Goal: Find specific page/section: Find specific page/section

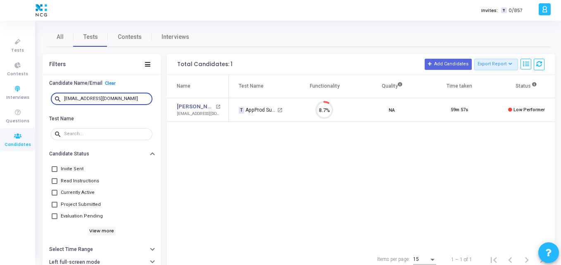
scroll to position [17, 21]
drag, startPoint x: 124, startPoint y: 98, endPoint x: 0, endPoint y: 95, distance: 124.3
click at [0, 95] on div "Tests Contests Interviews Questions Candidates Invites: T 0/857 K Kajal Setting…" at bounding box center [280, 132] width 561 height 265
paste input "[DOMAIN_NAME][EMAIL_ADDRESS][DOMAIN_NAME]"
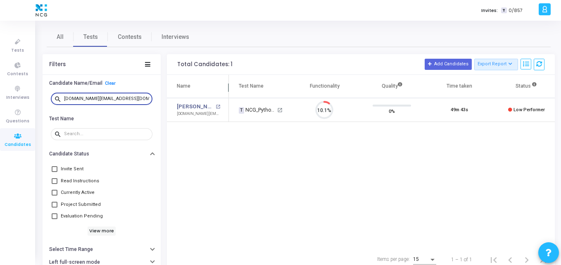
scroll to position [17, 21]
drag, startPoint x: 119, startPoint y: 97, endPoint x: 28, endPoint y: 107, distance: 90.7
click at [28, 107] on div "Tests Contests Interviews Questions Candidates Invites: T 0/857 K Kajal Setting…" at bounding box center [280, 132] width 561 height 265
paste input "jassjaseerdazzils2000"
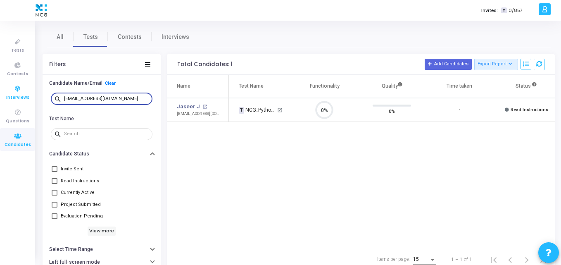
drag, startPoint x: 137, startPoint y: 98, endPoint x: 1, endPoint y: 89, distance: 136.2
click at [1, 89] on div "Tests Contests Interviews Questions Candidates Invites: T 0/857 K Kajal Setting…" at bounding box center [280, 132] width 561 height 265
paste input "um.abhishek15"
drag, startPoint x: 130, startPoint y: 98, endPoint x: 24, endPoint y: 91, distance: 106.4
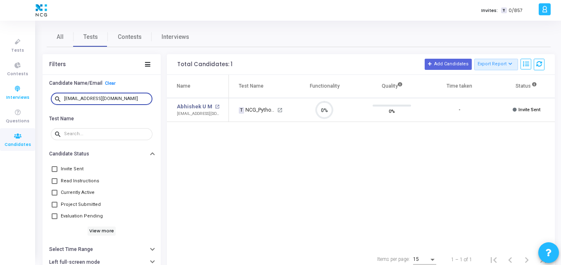
click at [24, 91] on div "Tests Contests Interviews Questions Candidates Invites: T 0/857 K Kajal Setting…" at bounding box center [280, 132] width 561 height 265
paste input "mtsmech04"
drag, startPoint x: 141, startPoint y: 99, endPoint x: 39, endPoint y: 92, distance: 101.9
click at [39, 92] on div "All Tests Contests Interviews Filters Candidate Name/Email Clear search [EMAIL_…" at bounding box center [298, 149] width 524 height 244
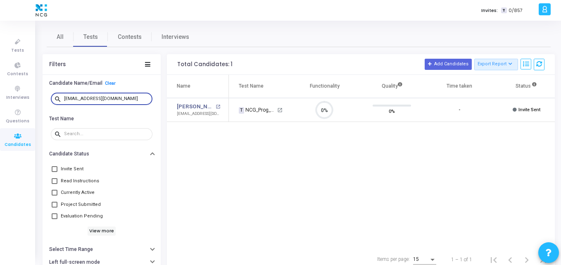
paste input "vepurikotagovardhan"
drag, startPoint x: 138, startPoint y: 97, endPoint x: 13, endPoint y: 80, distance: 125.5
click at [13, 80] on div "Tests Contests Interviews Questions Candidates Invites: T 0/857 K Kajal Setting…" at bounding box center [280, 132] width 561 height 265
paste input "sairam7kl"
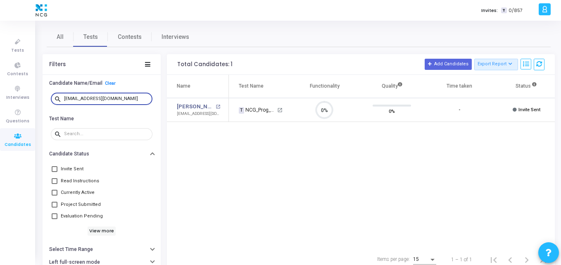
scroll to position [17, 21]
drag, startPoint x: 133, startPoint y: 96, endPoint x: 0, endPoint y: 95, distance: 132.6
click at [0, 95] on div "Tests Contests Interviews Questions Candidates Invites: T 0/857 K Kajal Setting…" at bounding box center [280, 132] width 561 height 265
paste input "bhanuanjani"
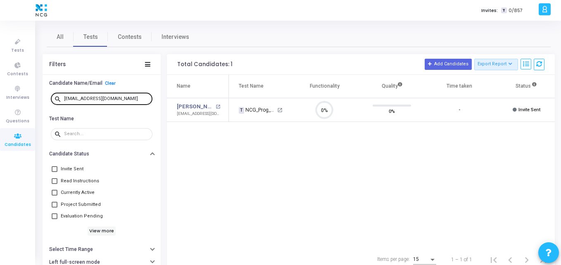
drag, startPoint x: 127, startPoint y: 103, endPoint x: 122, endPoint y: 100, distance: 5.7
click at [122, 100] on div "[EMAIL_ADDRESS][DOMAIN_NAME]" at bounding box center [106, 98] width 85 height 13
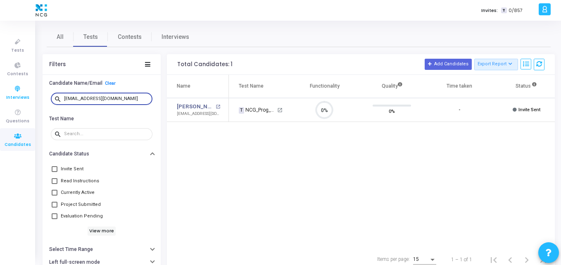
drag, startPoint x: 122, startPoint y: 100, endPoint x: 25, endPoint y: 87, distance: 98.3
click at [25, 87] on div "Tests Contests Interviews Questions Candidates Invites: T 0/857 K Kajal Setting…" at bounding box center [280, 132] width 561 height 265
paste input "vemireddynagasa"
drag, startPoint x: 129, startPoint y: 99, endPoint x: 0, endPoint y: 66, distance: 132.9
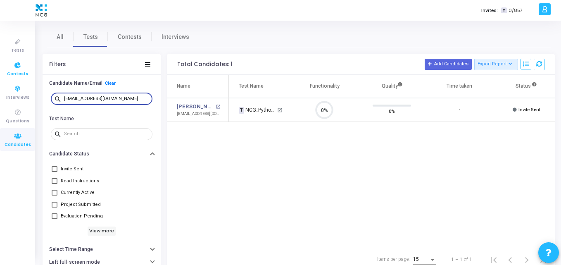
click at [0, 66] on div "Tests Contests Interviews Questions Candidates Invites: T 0/857 K Kajal Setting…" at bounding box center [280, 132] width 561 height 265
paste input "jassjaseerdazzils2000"
type input "[EMAIL_ADDRESS][DOMAIN_NAME]"
